Goal: Information Seeking & Learning: Learn about a topic

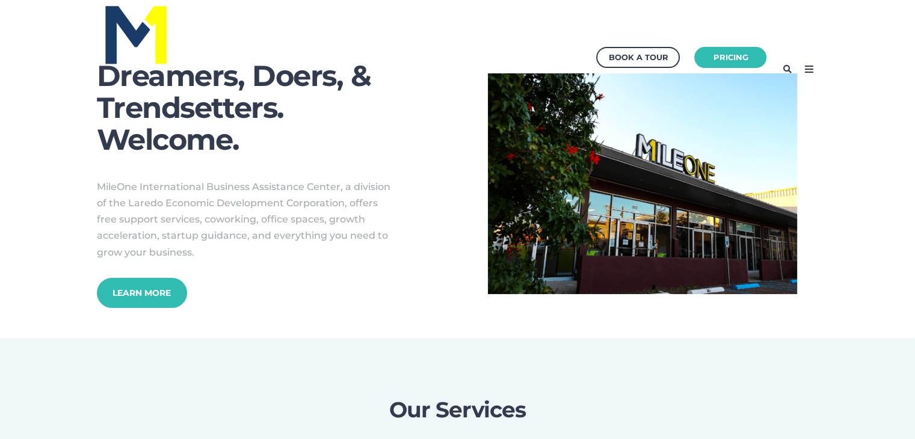
click at [803, 67] on icon at bounding box center [808, 69] width 19 height 19
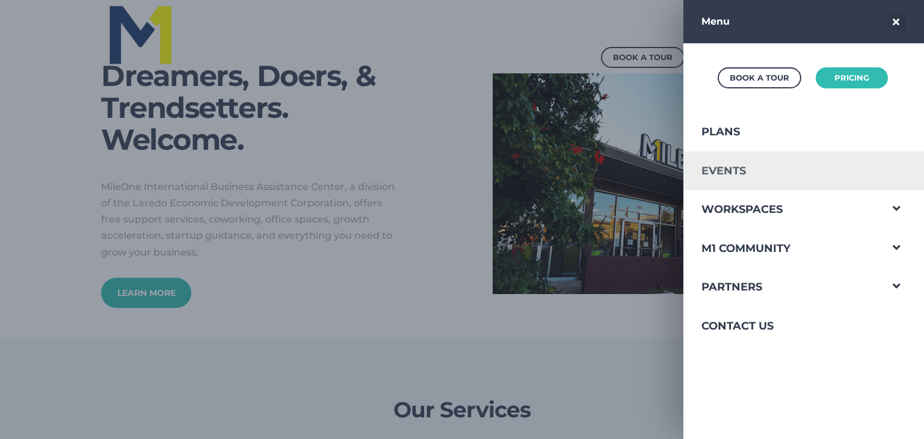
click at [744, 168] on link "Events" at bounding box center [781, 171] width 197 height 39
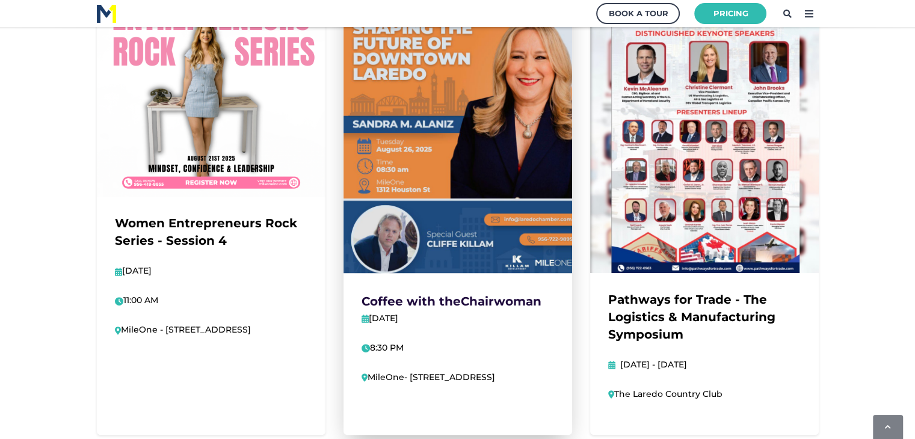
scroll to position [361, 0]
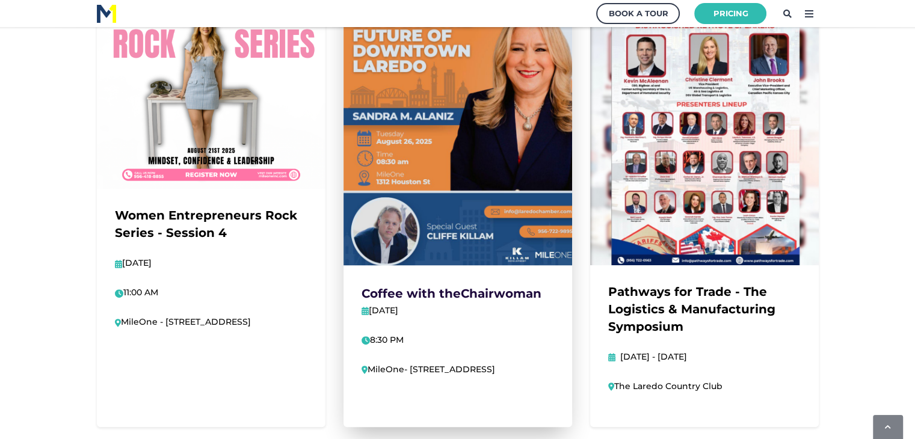
click at [518, 210] on img at bounding box center [457, 112] width 251 height 335
click at [493, 287] on strong "Chairwoman" at bounding box center [501, 293] width 81 height 14
click at [478, 179] on img at bounding box center [457, 112] width 251 height 335
click at [481, 176] on img at bounding box center [457, 112] width 251 height 335
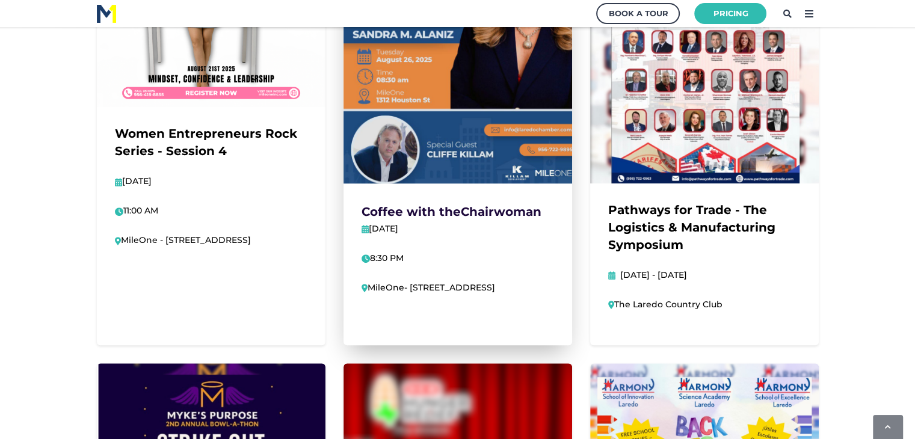
scroll to position [602, 0]
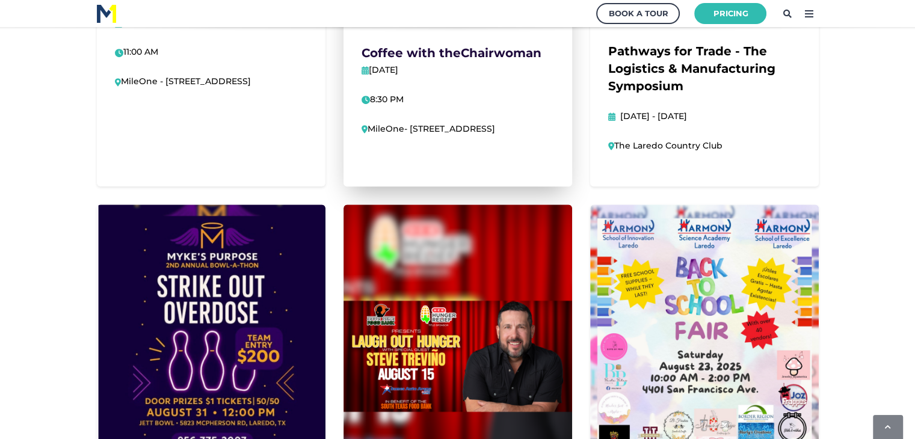
click at [481, 66] on p "[DATE]" at bounding box center [458, 70] width 192 height 14
click at [481, 60] on div "Coffee with the Chairwoman [DATE] 8:30 PM MileOne- [STREET_ADDRESS]" at bounding box center [457, 97] width 229 height 145
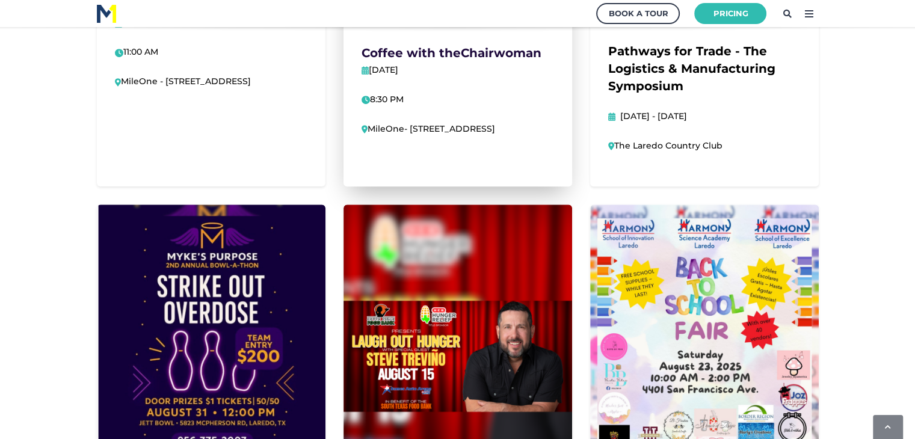
click at [481, 55] on strong "Chairwoman" at bounding box center [501, 53] width 81 height 14
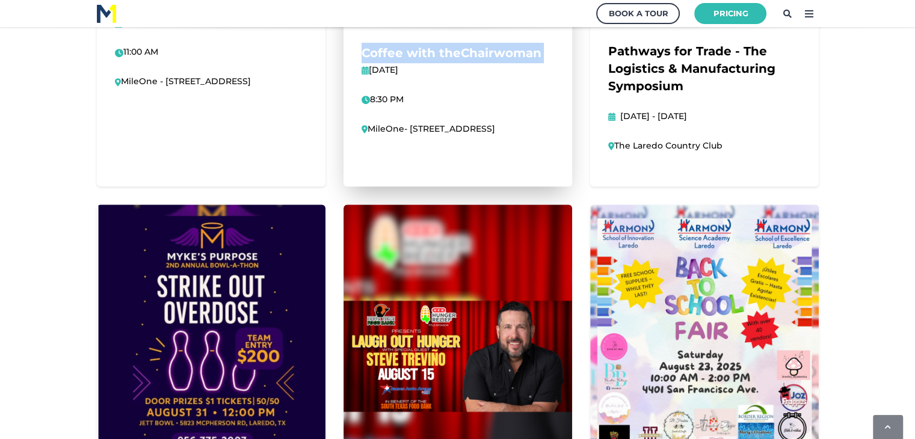
click at [481, 55] on strong "Chairwoman" at bounding box center [501, 53] width 81 height 14
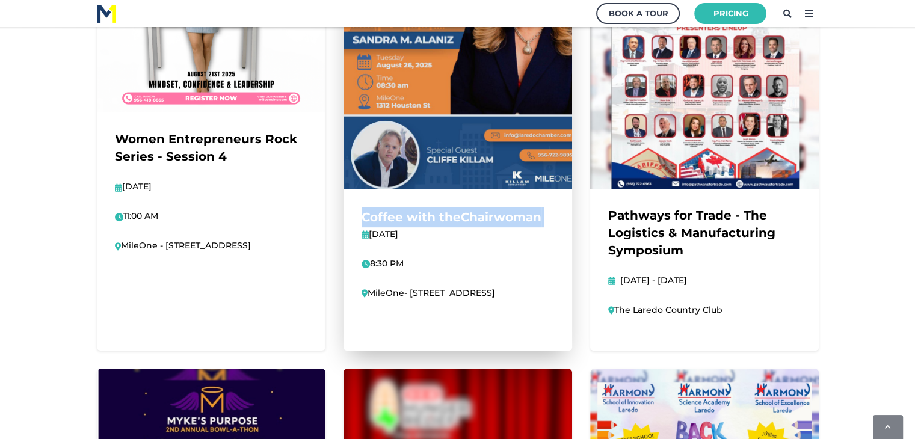
scroll to position [421, 0]
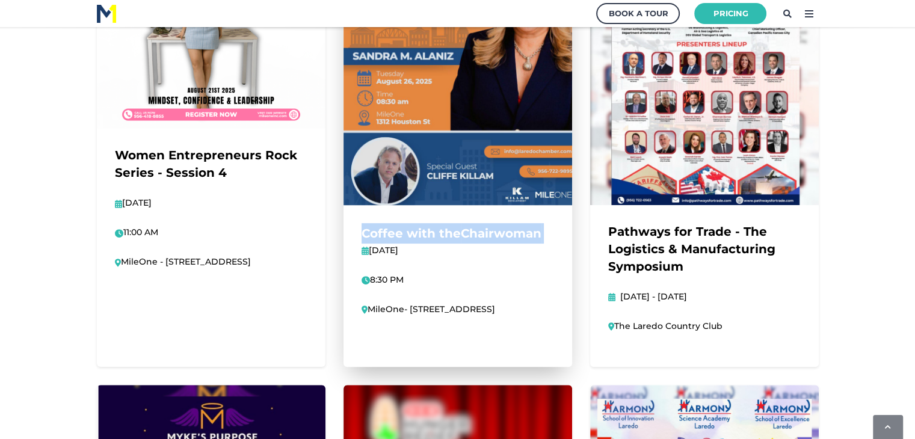
click at [469, 216] on div "Coffee with the Chairwoman [DATE] 8:30 PM MileOne- [STREET_ADDRESS]" at bounding box center [457, 277] width 229 height 145
click at [481, 152] on img at bounding box center [457, 52] width 251 height 335
click at [451, 244] on p "[DATE]" at bounding box center [458, 251] width 192 height 14
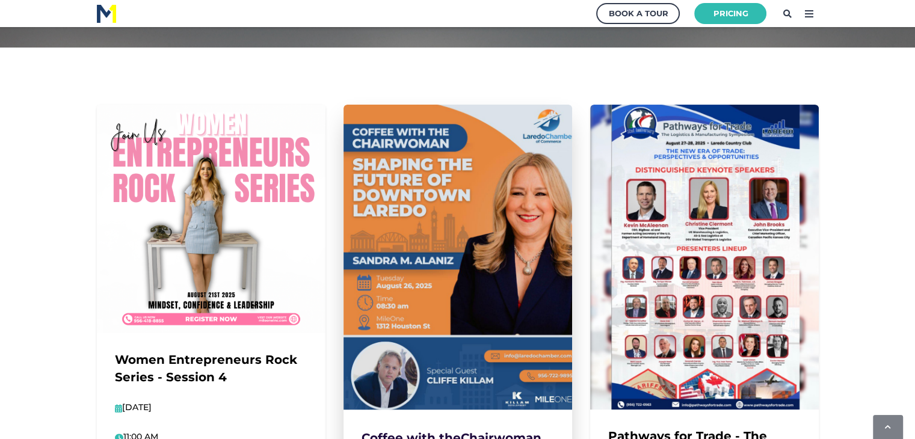
scroll to position [180, 0]
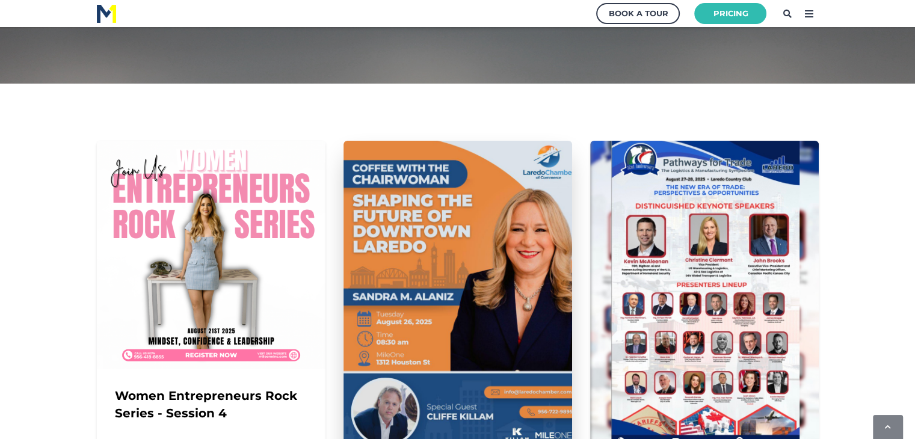
click at [496, 250] on img at bounding box center [457, 293] width 251 height 335
click at [546, 180] on img at bounding box center [457, 293] width 251 height 335
click at [409, 232] on img at bounding box center [457, 293] width 251 height 335
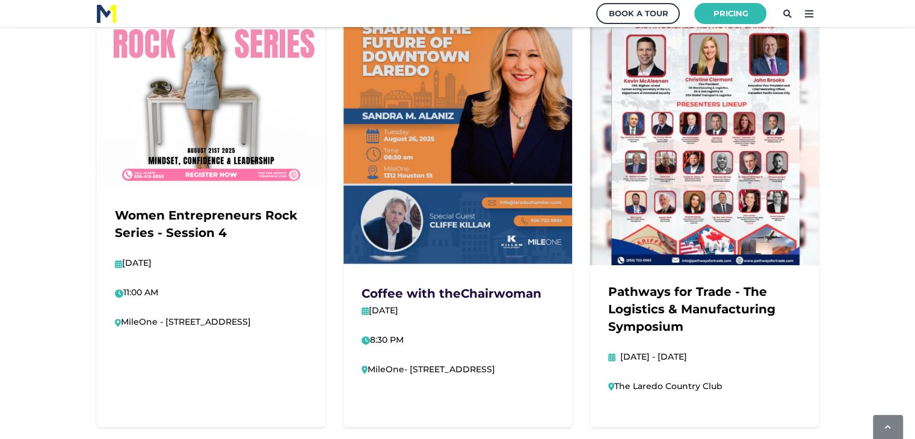
scroll to position [0, 0]
